Goal: Task Accomplishment & Management: Complete application form

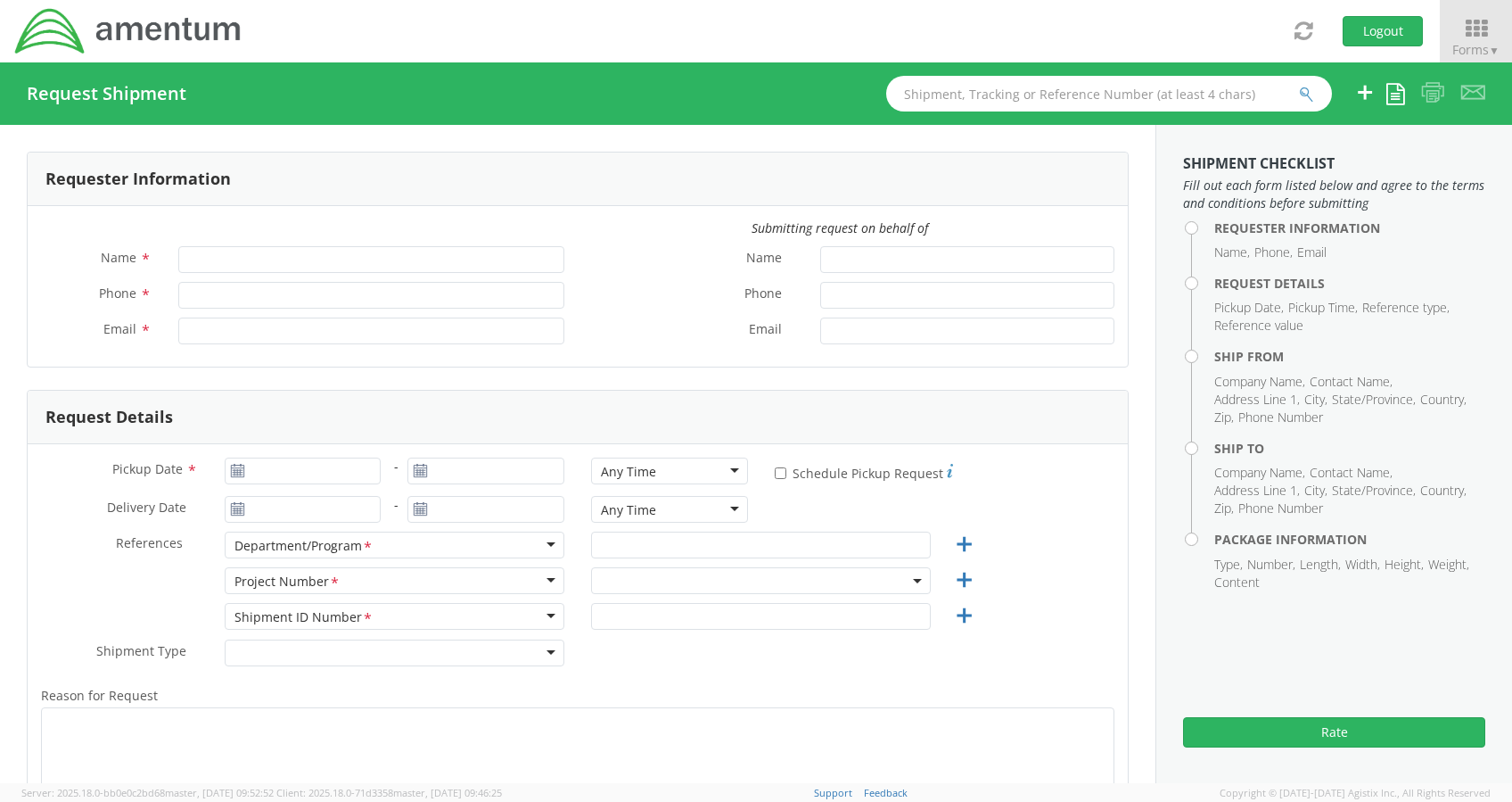
type input "[PERSON_NAME]"
type input "[PERSON_NAME][EMAIL_ADDRESS][PERSON_NAME][DOMAIN_NAME]"
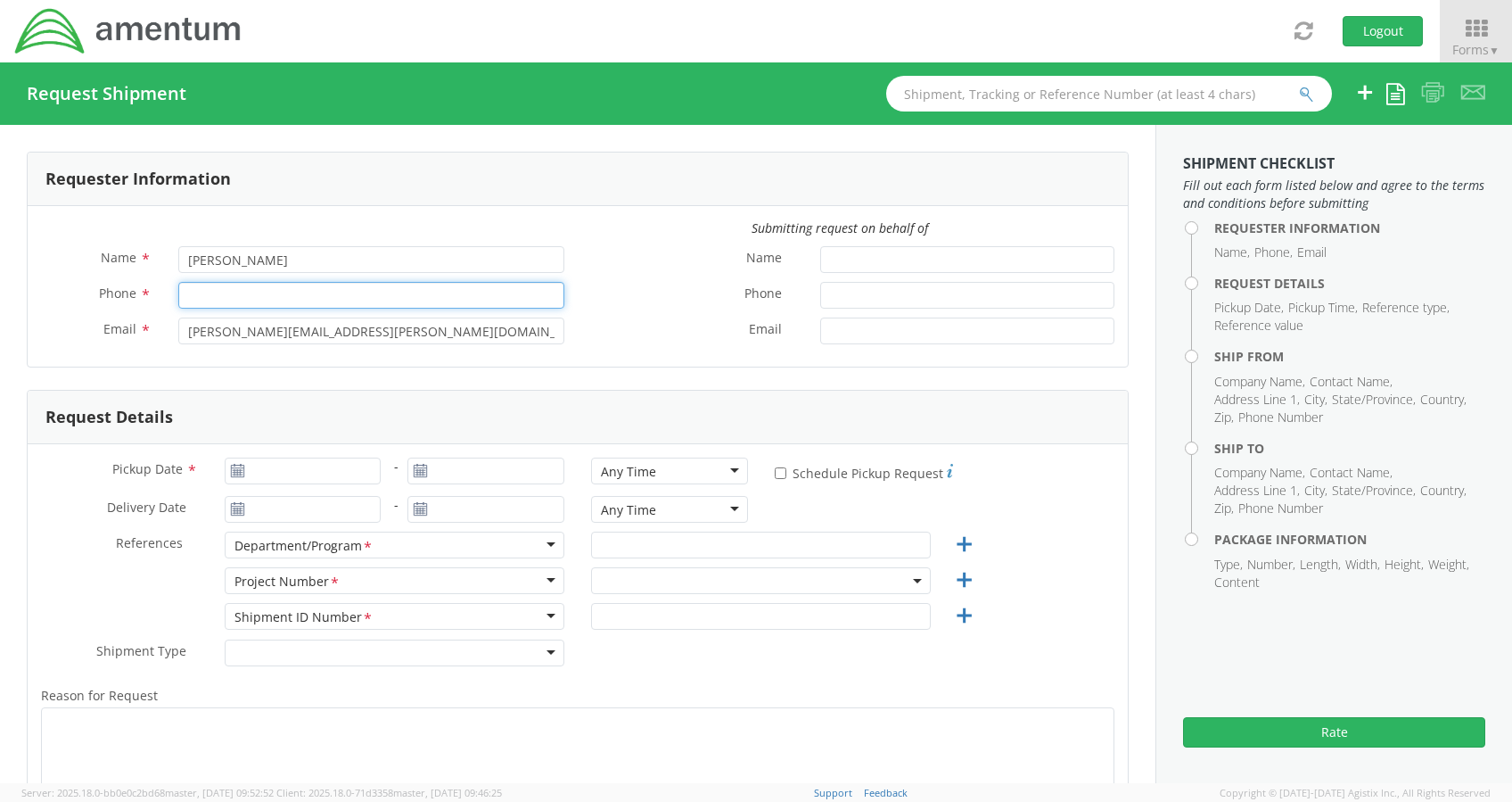
click at [413, 293] on input "Phone *" at bounding box center [371, 296] width 386 height 27
select select "ADMN.100046.00000"
type input "2403856004"
click at [603, 279] on div "Name *" at bounding box center [852, 264] width 550 height 36
